Goal: Check status: Check status

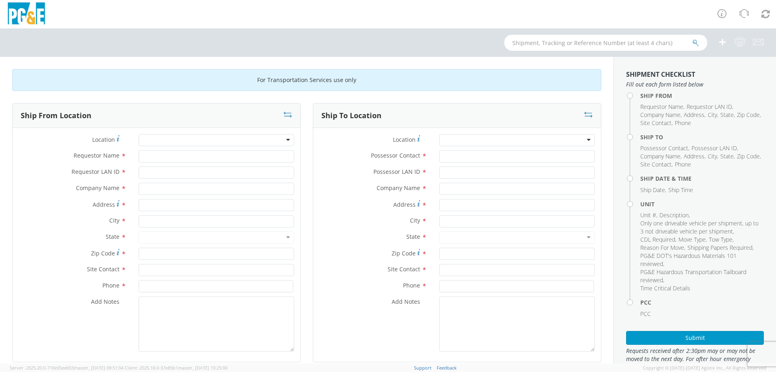
click at [537, 42] on input "text" at bounding box center [605, 43] width 203 height 16
click at [692, 39] on button "submit" at bounding box center [695, 44] width 7 height 10
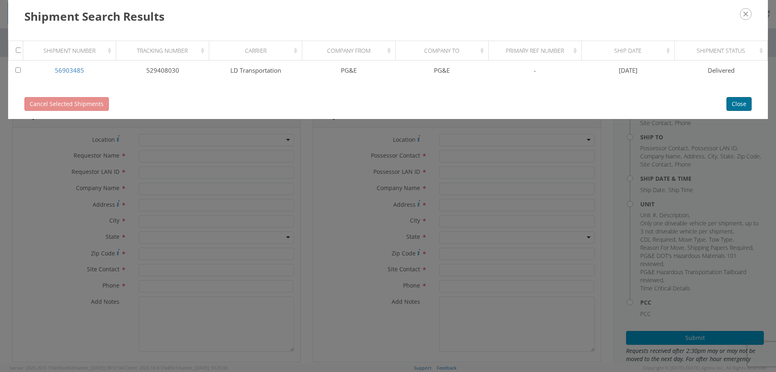
click at [742, 106] on button "Close" at bounding box center [738, 104] width 25 height 14
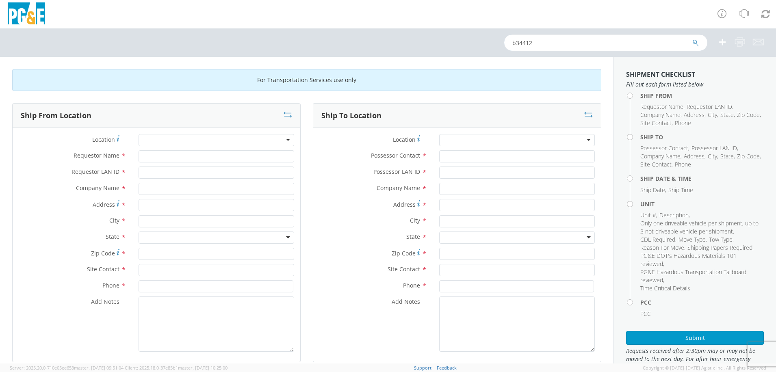
click at [585, 45] on input "b34412" at bounding box center [605, 43] width 203 height 16
click at [692, 39] on button "submit" at bounding box center [695, 44] width 7 height 10
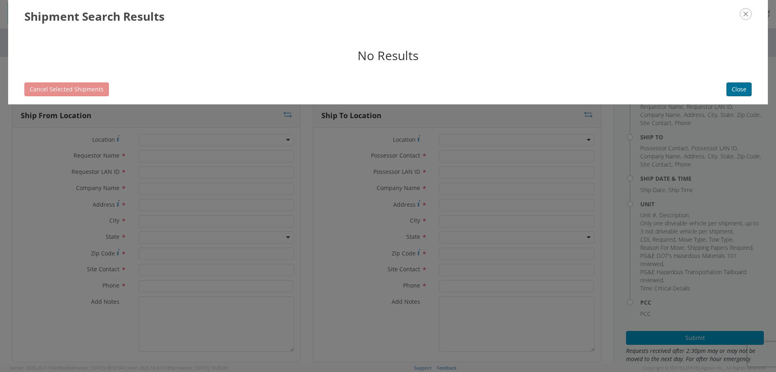
click at [737, 94] on button "Close" at bounding box center [738, 89] width 25 height 14
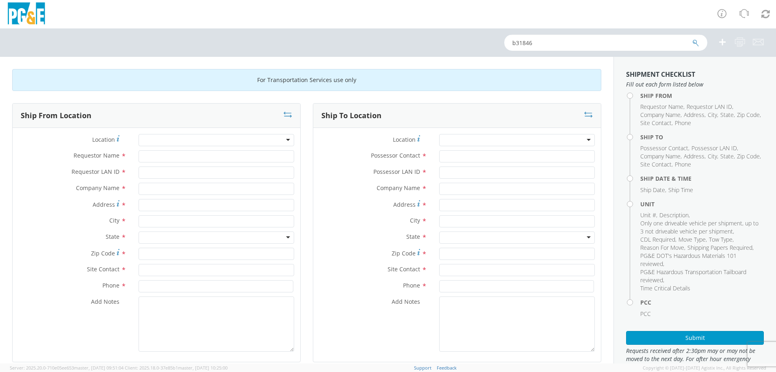
click at [604, 42] on input "b31846" at bounding box center [605, 43] width 203 height 16
type input "b31864"
click at [692, 39] on button "submit" at bounding box center [695, 44] width 7 height 10
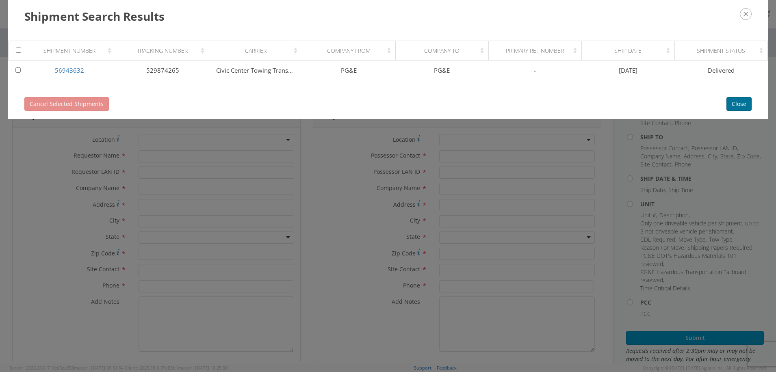
click at [746, 104] on button "Close" at bounding box center [738, 104] width 25 height 14
